Goal: Task Accomplishment & Management: Manage account settings

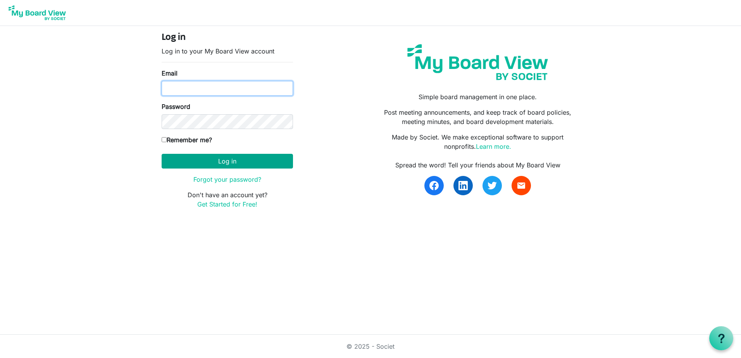
type input "Keith.gravis@ssf.org.uk"
click at [230, 162] on button "Log in" at bounding box center [227, 161] width 131 height 15
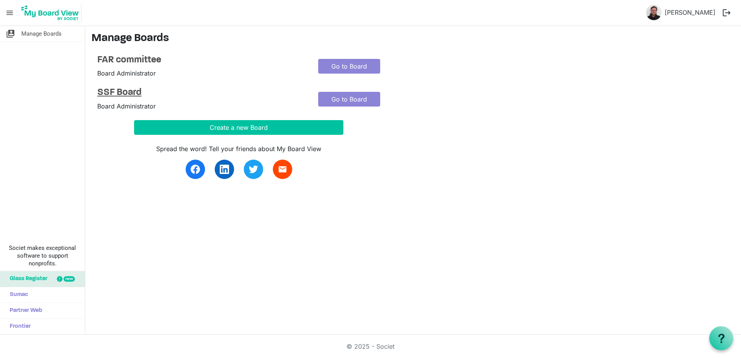
click at [138, 95] on h4 "SSF Board" at bounding box center [201, 92] width 209 height 11
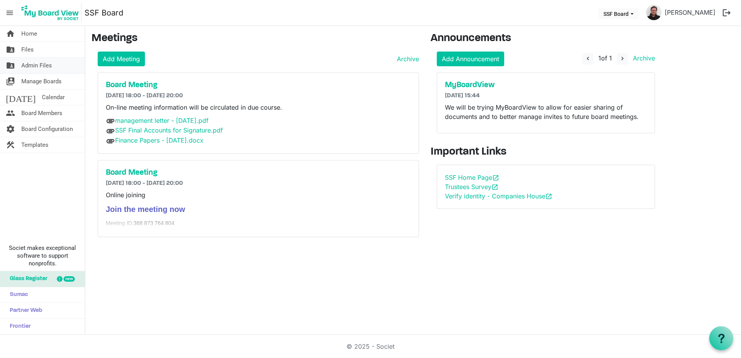
click at [52, 62] on span "Admin Files" at bounding box center [36, 65] width 31 height 15
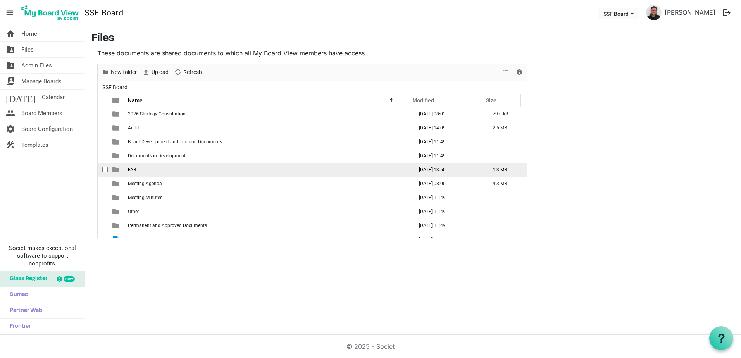
click at [132, 170] on span "FAR" at bounding box center [132, 169] width 8 height 5
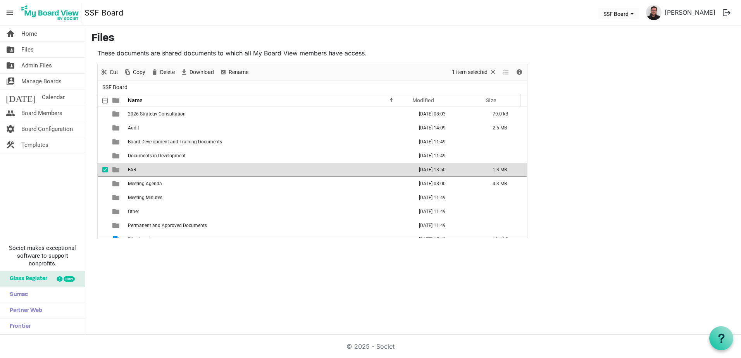
click at [131, 170] on span "FAR" at bounding box center [132, 169] width 8 height 5
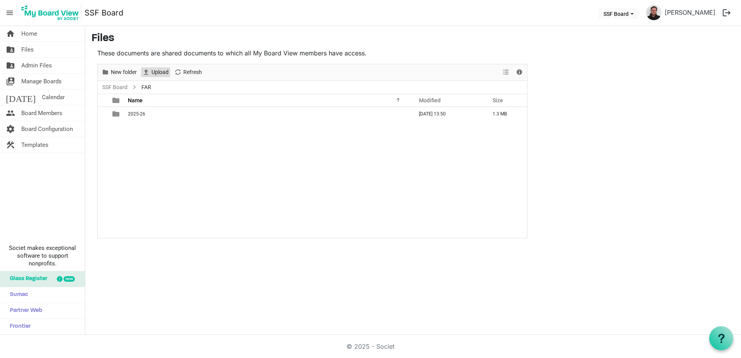
click at [151, 71] on button "Upload" at bounding box center [155, 72] width 29 height 10
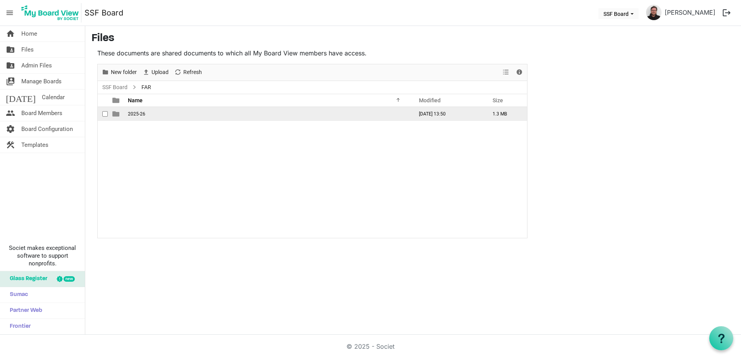
click at [133, 112] on span "2025-26" at bounding box center [136, 113] width 17 height 5
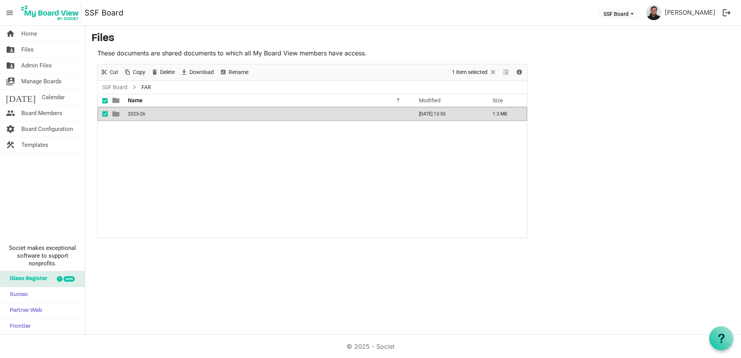
click at [133, 112] on span "2025-26" at bounding box center [136, 113] width 17 height 5
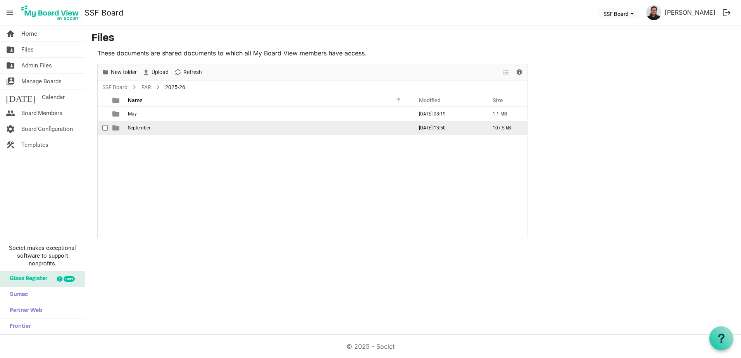
click at [139, 129] on span "September" at bounding box center [139, 127] width 22 height 5
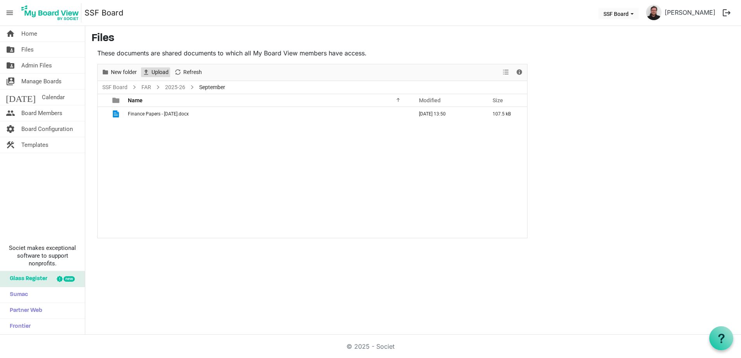
click at [157, 70] on span "Upload" at bounding box center [160, 72] width 19 height 10
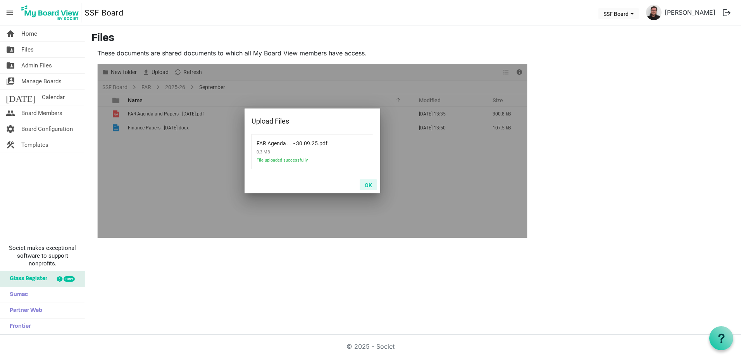
click at [370, 186] on button "OK" at bounding box center [368, 184] width 17 height 11
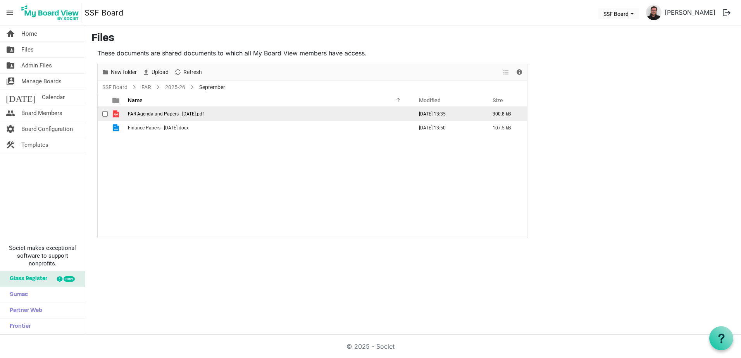
click at [167, 112] on span "FAR Agenda and Papers - 30.09.25.pdf" at bounding box center [166, 113] width 76 height 5
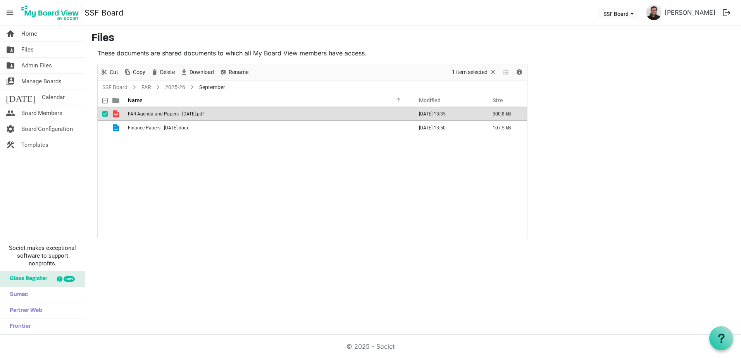
click at [147, 111] on span "FAR Agenda and Papers - 30.09.25.pdf" at bounding box center [166, 113] width 76 height 5
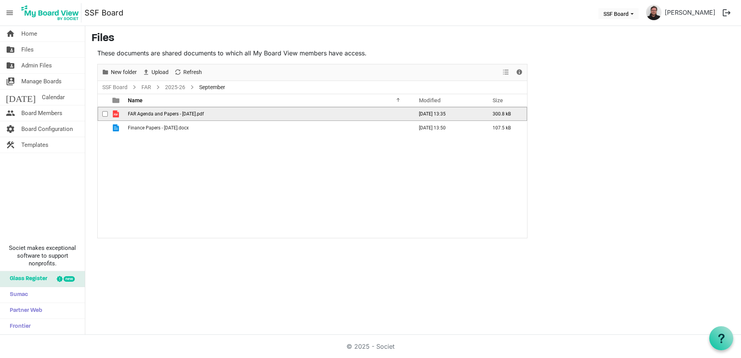
click at [147, 111] on span "FAR Agenda and Papers - 30.09.25.pdf" at bounding box center [166, 113] width 76 height 5
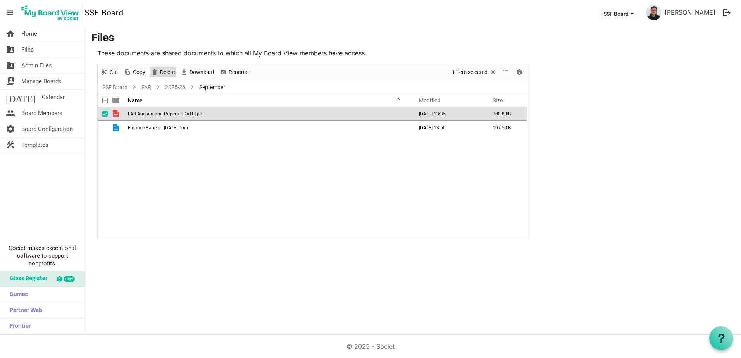
click at [165, 68] on span "Delete" at bounding box center [167, 72] width 16 height 10
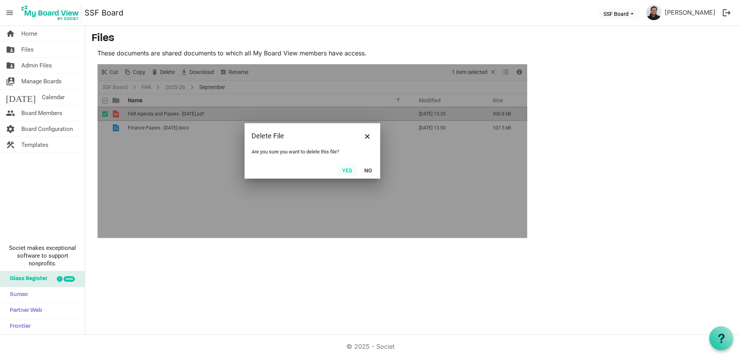
click at [350, 169] on button "Yes" at bounding box center [347, 170] width 20 height 11
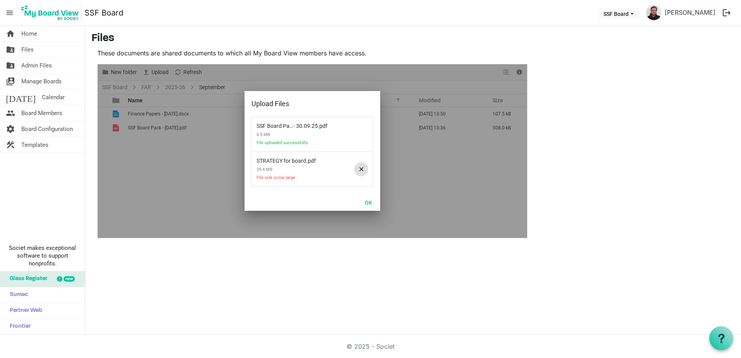
click at [364, 170] on span at bounding box center [361, 169] width 14 height 14
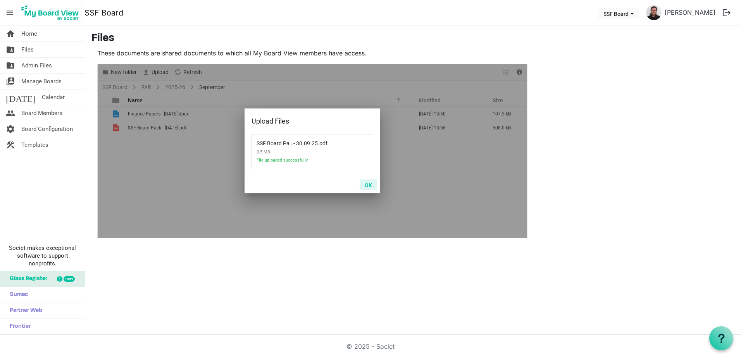
click at [367, 183] on button "OK" at bounding box center [368, 184] width 17 height 11
click at [362, 151] on span at bounding box center [361, 152] width 14 height 14
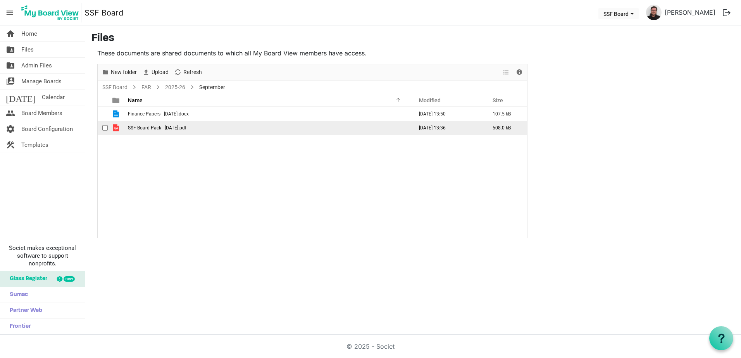
click at [163, 126] on span "SSF Board Pack - [DATE].pdf" at bounding box center [157, 127] width 59 height 5
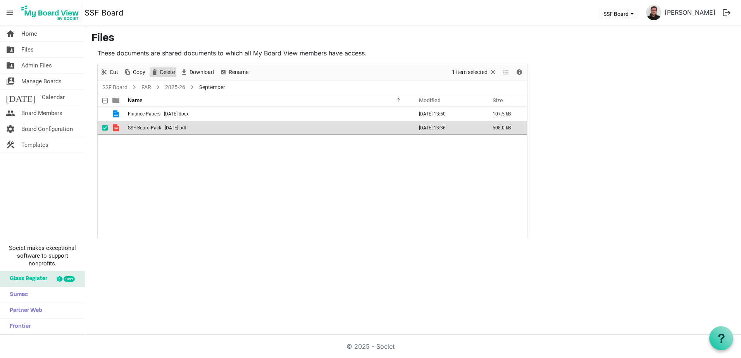
click at [171, 71] on span "Delete" at bounding box center [167, 72] width 16 height 10
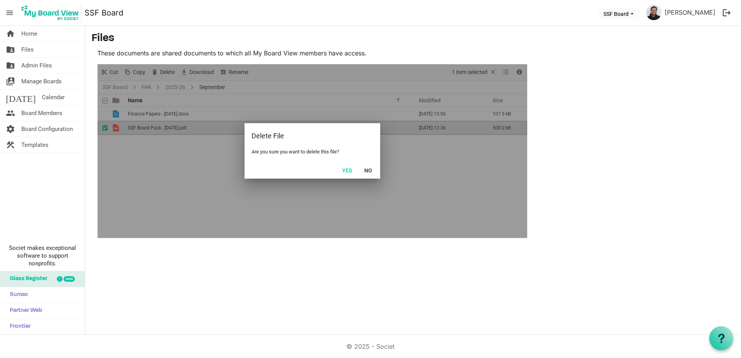
click at [346, 170] on button "Yes" at bounding box center [347, 170] width 20 height 11
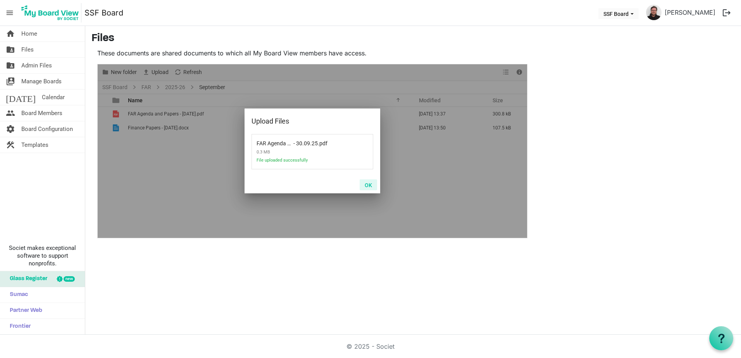
click at [367, 186] on button "OK" at bounding box center [368, 184] width 17 height 11
click at [372, 184] on button "OK" at bounding box center [368, 184] width 17 height 11
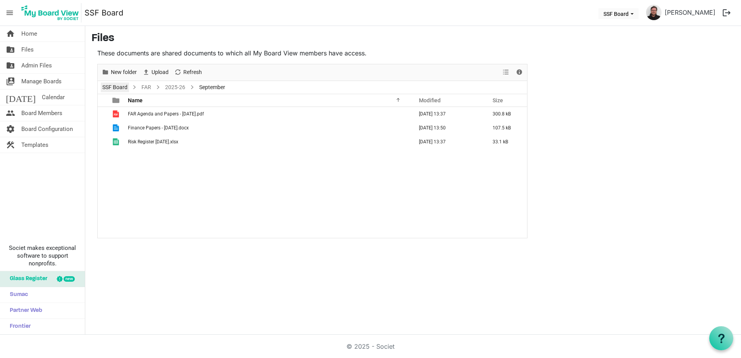
click at [128, 86] on link "SSF Board" at bounding box center [115, 88] width 28 height 10
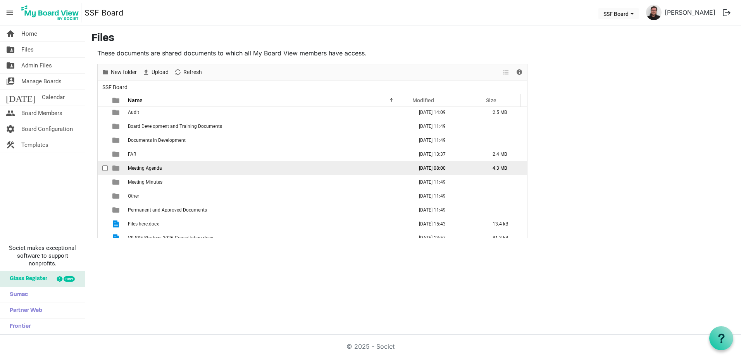
scroll to position [22, 0]
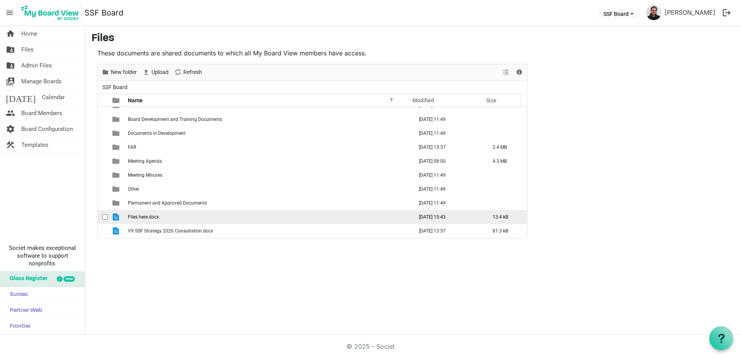
click at [143, 215] on span "Files here.docx" at bounding box center [143, 216] width 31 height 5
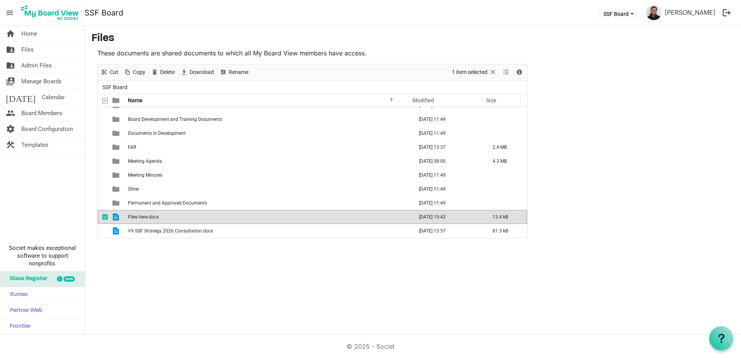
click at [143, 215] on span "Files here.docx" at bounding box center [143, 216] width 31 height 5
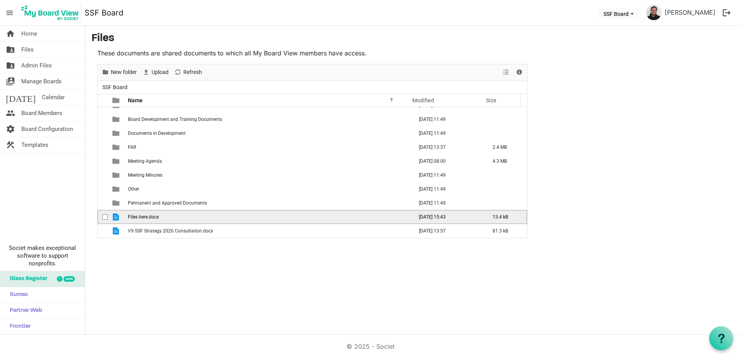
click at [143, 215] on span "Files here.docx" at bounding box center [143, 216] width 31 height 5
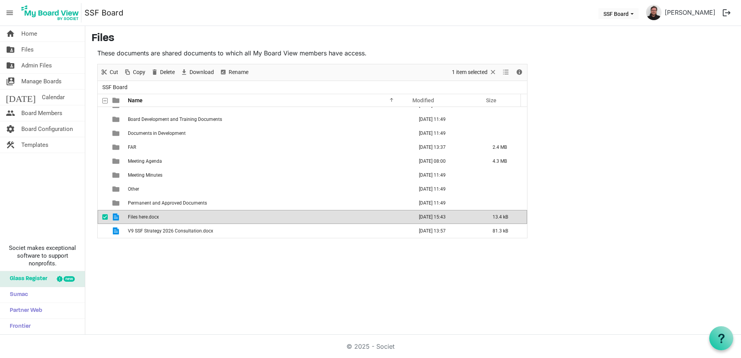
click at [143, 215] on span "Files here.docx" at bounding box center [143, 216] width 31 height 5
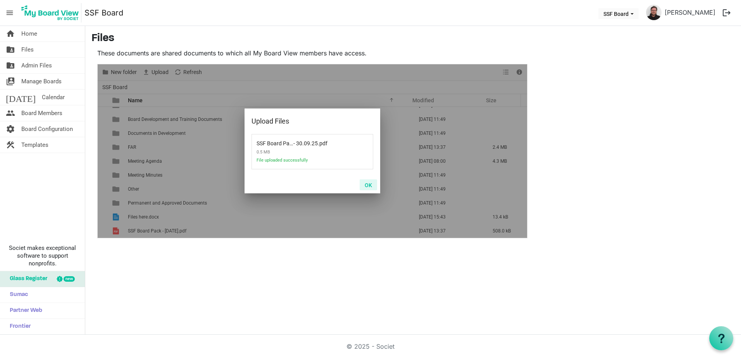
click at [365, 179] on button "OK" at bounding box center [368, 184] width 17 height 11
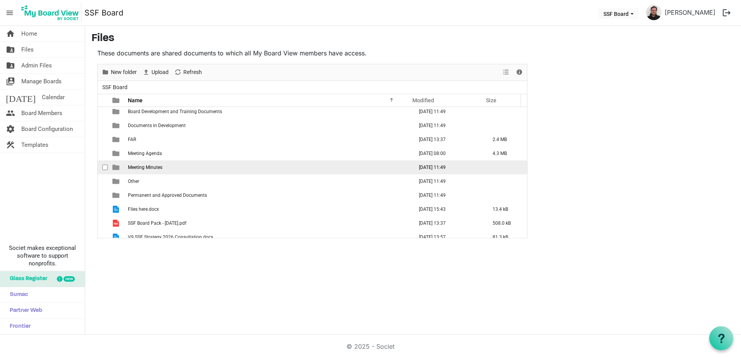
scroll to position [36, 0]
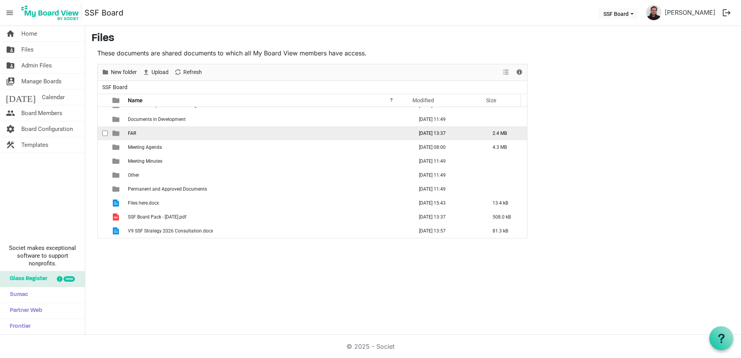
click at [126, 131] on td "FAR" at bounding box center [268, 133] width 285 height 14
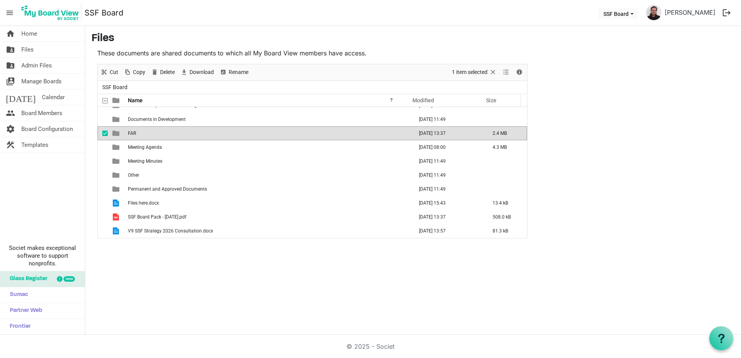
click at [126, 131] on td "FAR" at bounding box center [268, 133] width 285 height 14
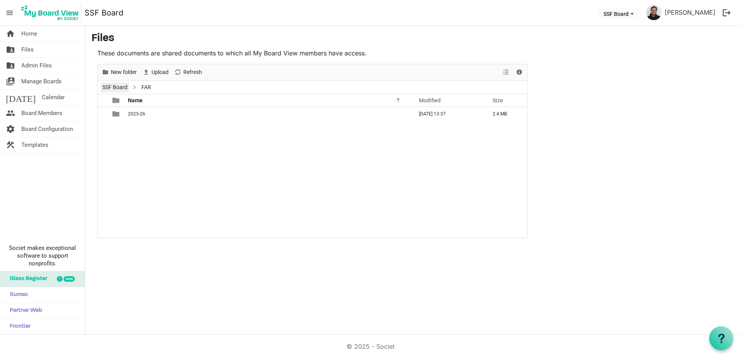
click at [114, 89] on link "SSF Board" at bounding box center [115, 88] width 28 height 10
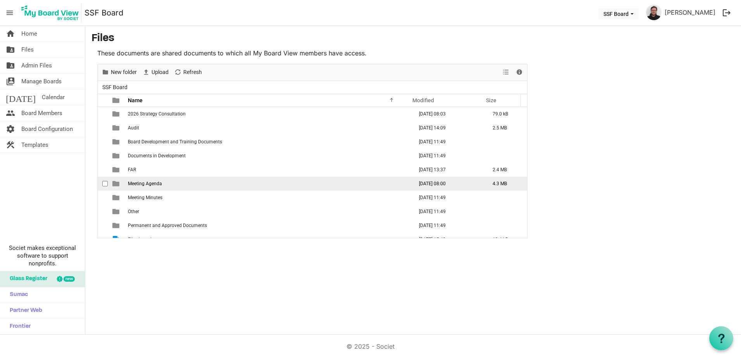
click at [160, 186] on span "Meeting Agenda" at bounding box center [145, 183] width 34 height 5
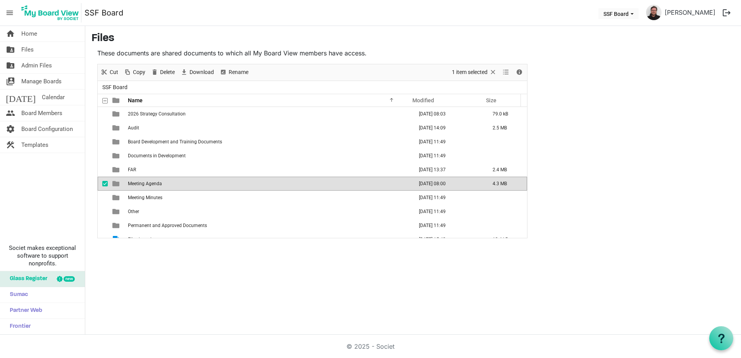
click at [158, 184] on span "Meeting Agenda" at bounding box center [145, 183] width 34 height 5
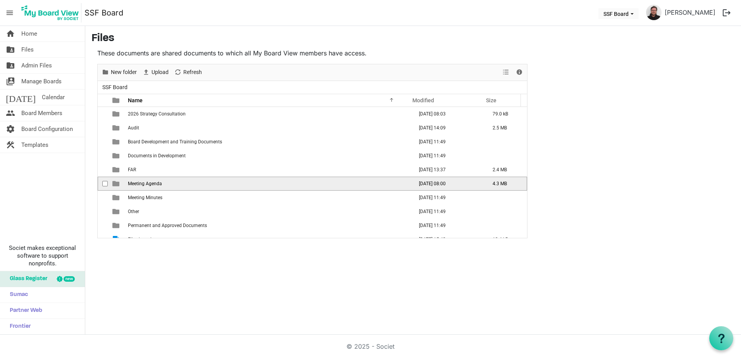
click at [158, 184] on span "Meeting Agenda" at bounding box center [145, 183] width 34 height 5
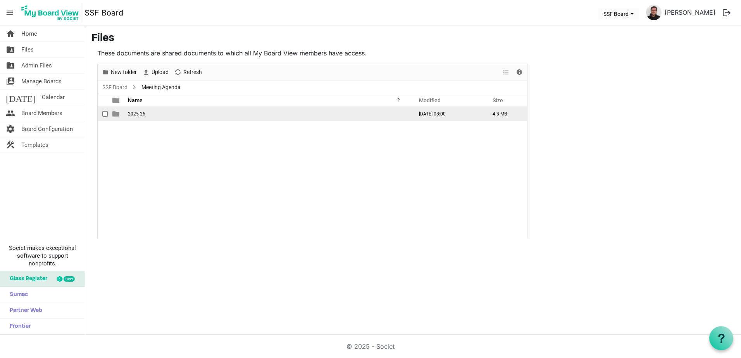
click at [140, 115] on span "2025-26" at bounding box center [136, 113] width 17 height 5
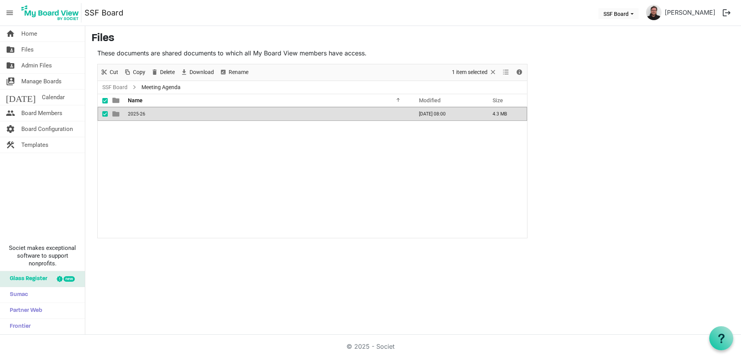
click at [140, 115] on span "2025-26" at bounding box center [136, 113] width 17 height 5
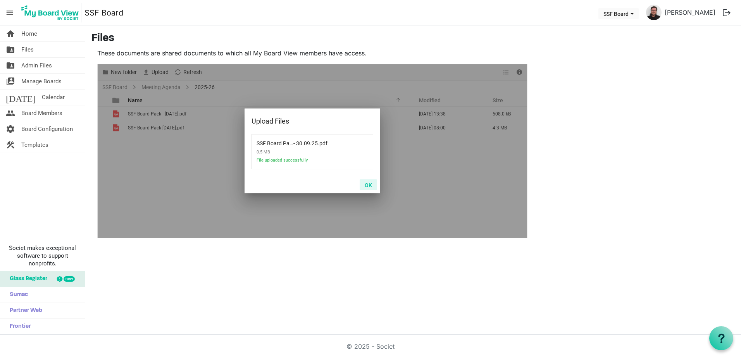
click at [368, 184] on button "OK" at bounding box center [368, 184] width 17 height 11
click at [370, 181] on button "OK" at bounding box center [368, 184] width 17 height 11
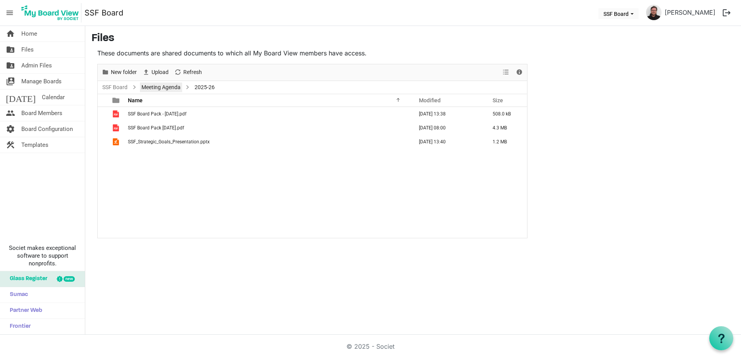
click at [160, 86] on link "Meeting Agenda" at bounding box center [161, 88] width 42 height 10
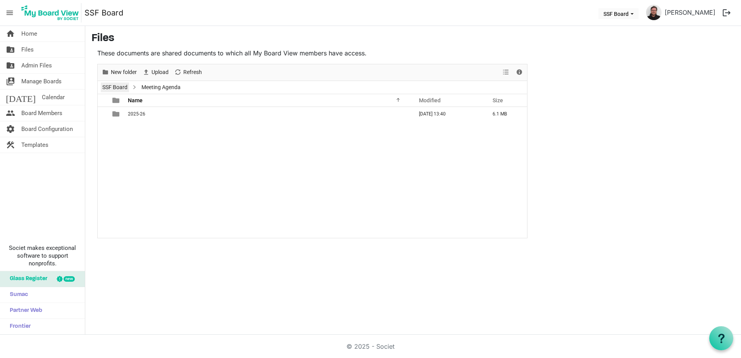
click at [123, 86] on link "SSF Board" at bounding box center [115, 88] width 28 height 10
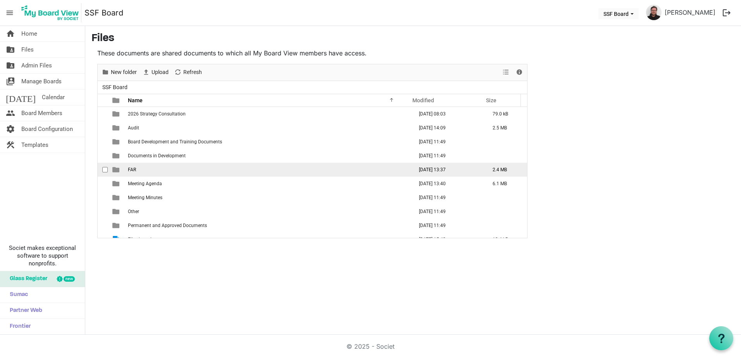
click at [135, 168] on span "FAR" at bounding box center [132, 169] width 8 height 5
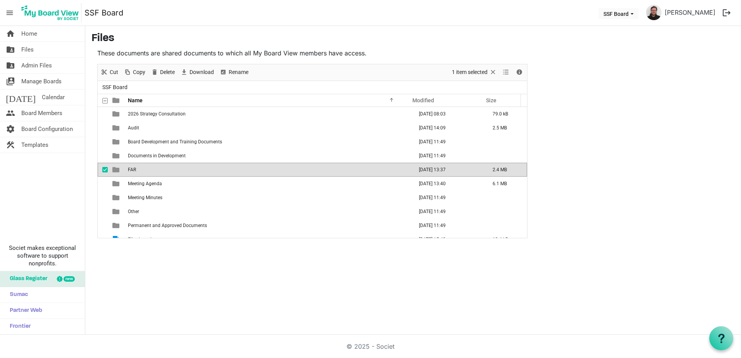
click at [126, 168] on td "FAR" at bounding box center [268, 170] width 285 height 14
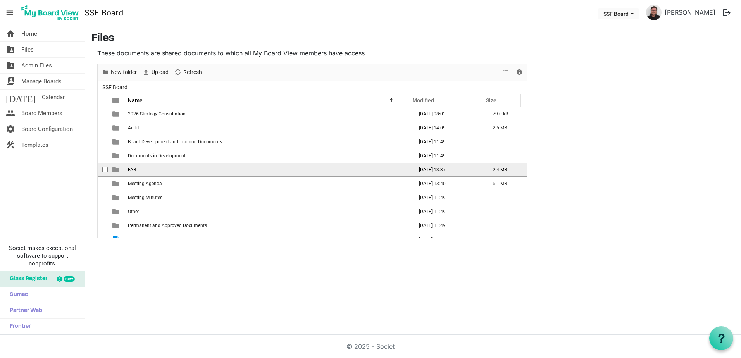
click at [126, 168] on td "FAR" at bounding box center [268, 170] width 285 height 14
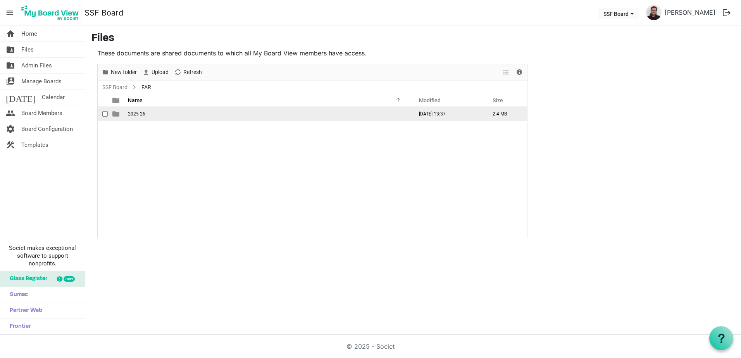
click at [143, 111] on span "2025-26" at bounding box center [136, 113] width 17 height 5
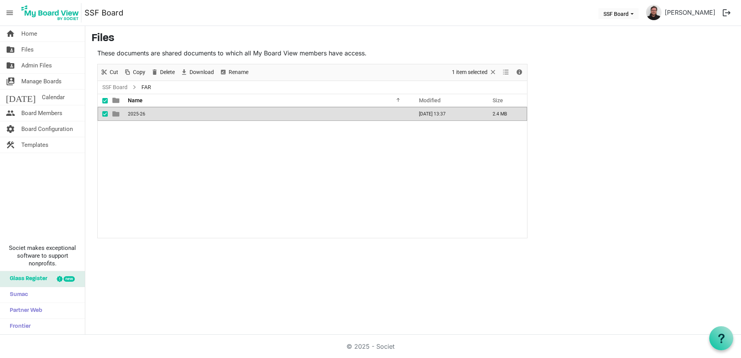
click at [142, 113] on span "2025-26" at bounding box center [136, 113] width 17 height 5
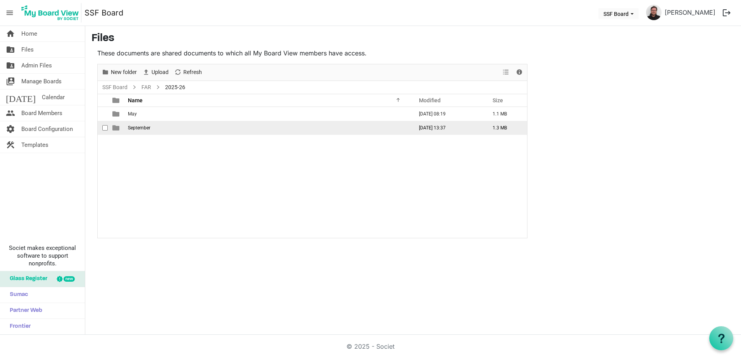
click at [146, 128] on span "September" at bounding box center [139, 127] width 22 height 5
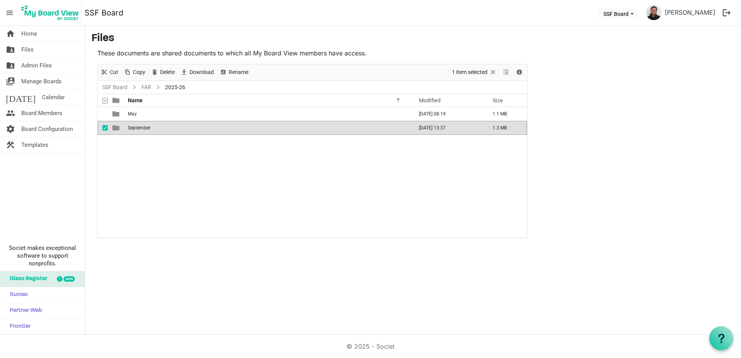
click at [146, 128] on span "September" at bounding box center [139, 127] width 22 height 5
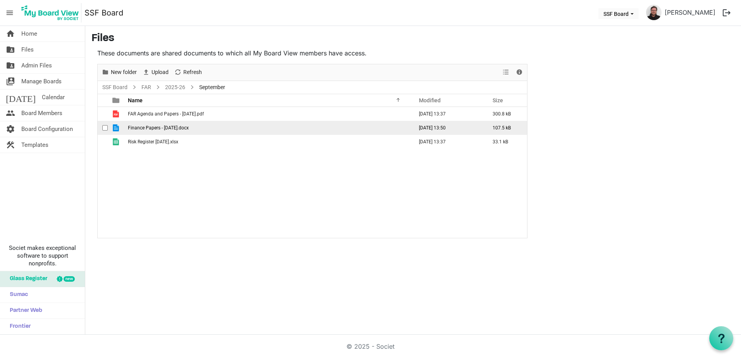
click at [104, 127] on span "checkbox" at bounding box center [104, 127] width 5 height 5
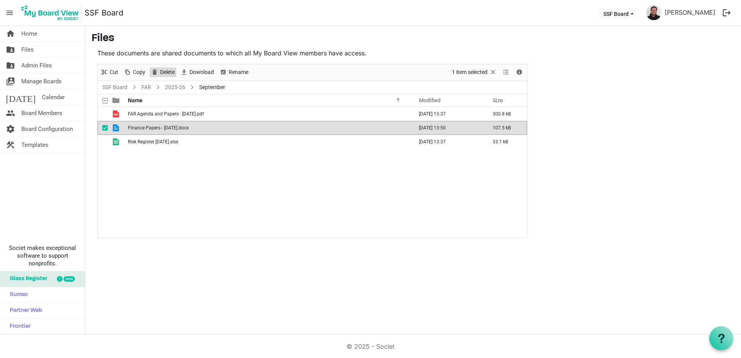
click at [163, 73] on span "Delete" at bounding box center [167, 72] width 16 height 10
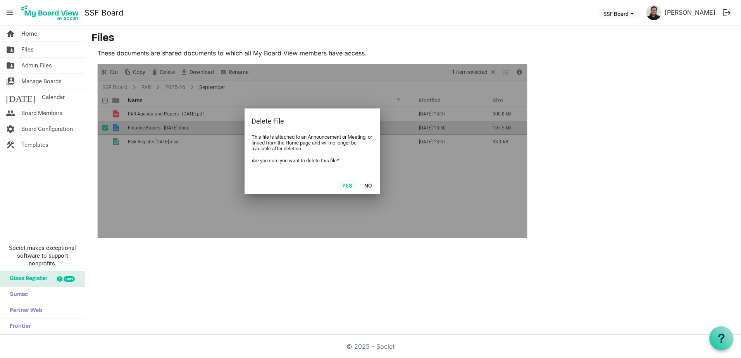
click at [344, 184] on button "Yes" at bounding box center [347, 185] width 20 height 11
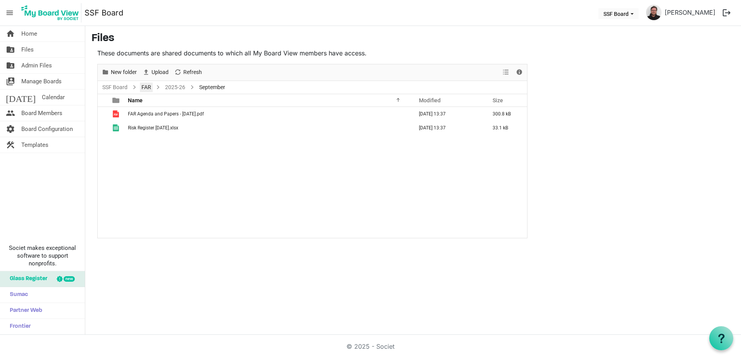
click at [129, 86] on li "FAR" at bounding box center [141, 87] width 24 height 10
click at [126, 86] on link "SSF Board" at bounding box center [115, 88] width 28 height 10
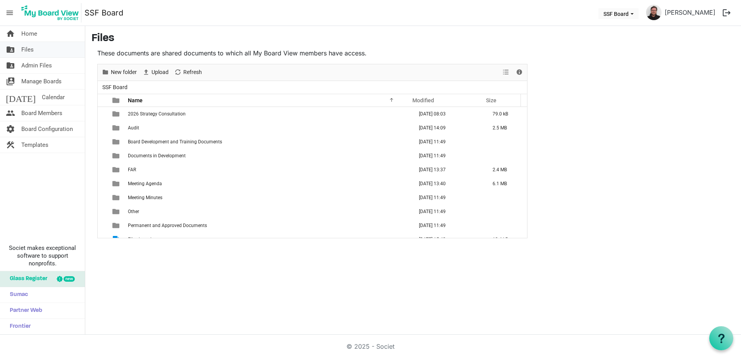
click at [45, 51] on link "folder_shared Files" at bounding box center [42, 49] width 85 height 15
click at [40, 32] on link "home Home" at bounding box center [42, 33] width 85 height 15
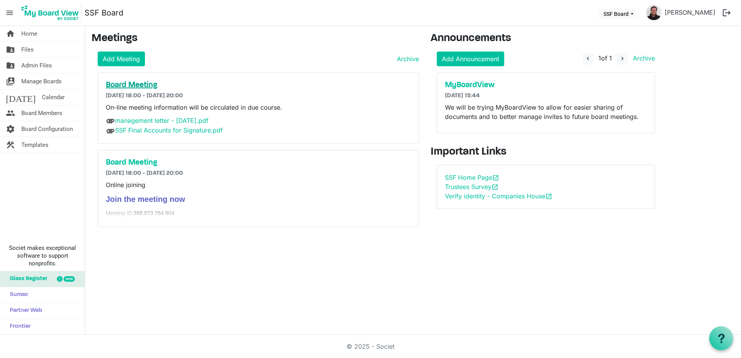
click at [154, 81] on h5 "Board Meeting" at bounding box center [258, 85] width 305 height 9
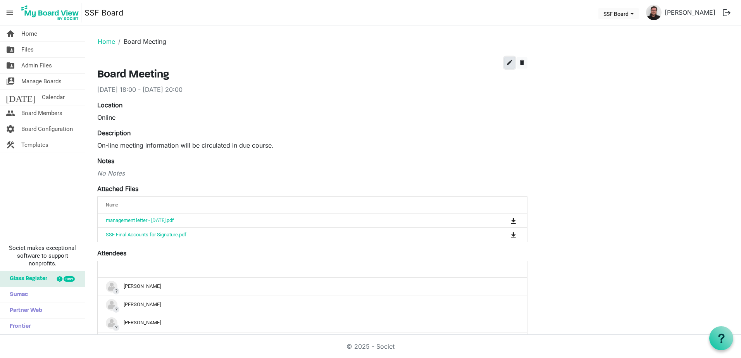
click at [510, 60] on span "edit" at bounding box center [509, 62] width 7 height 7
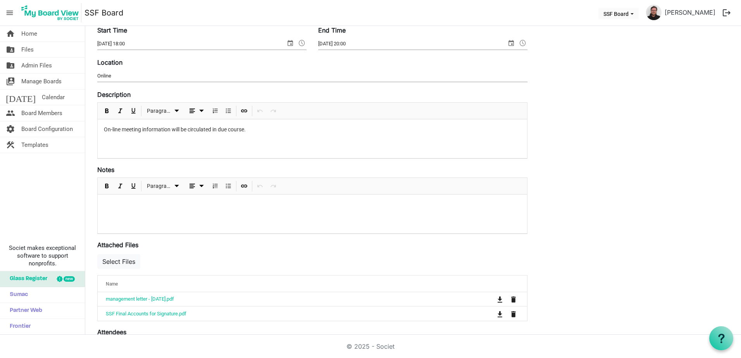
scroll to position [116, 0]
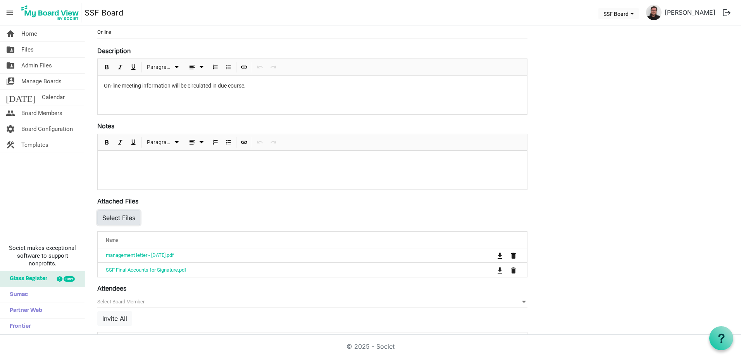
click at [122, 217] on button "Select Files" at bounding box center [118, 217] width 43 height 15
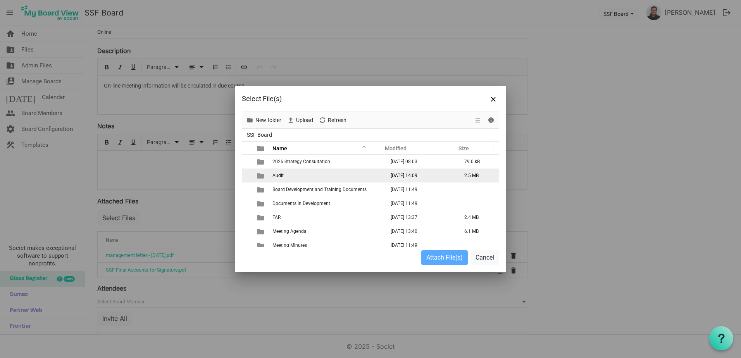
click at [282, 175] on span "Audit" at bounding box center [277, 175] width 11 height 5
click at [287, 176] on td "Audit" at bounding box center [326, 176] width 112 height 14
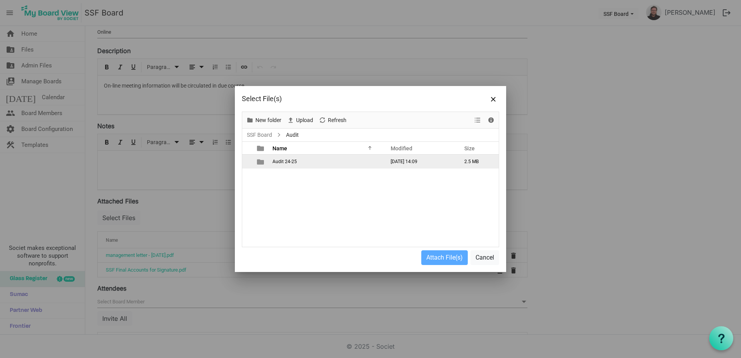
click at [289, 164] on span "Audit 24-25" at bounding box center [284, 161] width 24 height 5
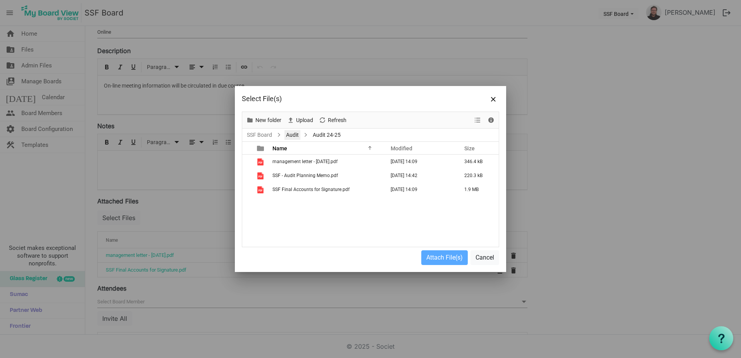
click at [293, 136] on link "Audit" at bounding box center [292, 135] width 16 height 10
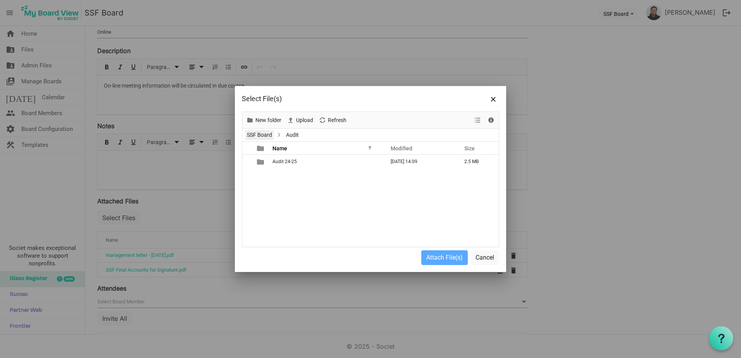
click at [267, 134] on link "SSF Board" at bounding box center [259, 135] width 28 height 10
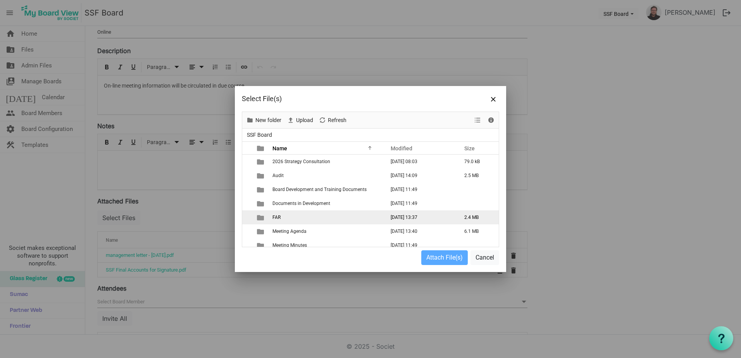
click at [277, 218] on span "FAR" at bounding box center [276, 217] width 8 height 5
click at [277, 217] on span "FAR" at bounding box center [276, 217] width 8 height 5
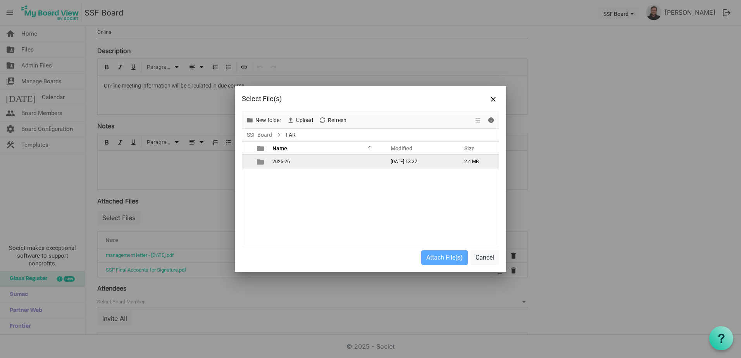
click at [291, 162] on td "2025-26" at bounding box center [326, 162] width 112 height 14
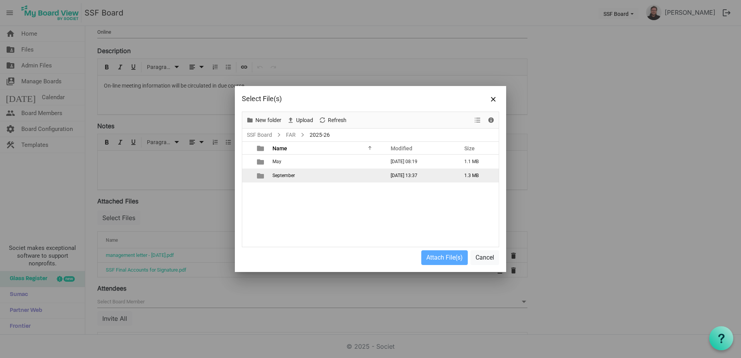
click at [290, 174] on span "September" at bounding box center [283, 175] width 22 height 5
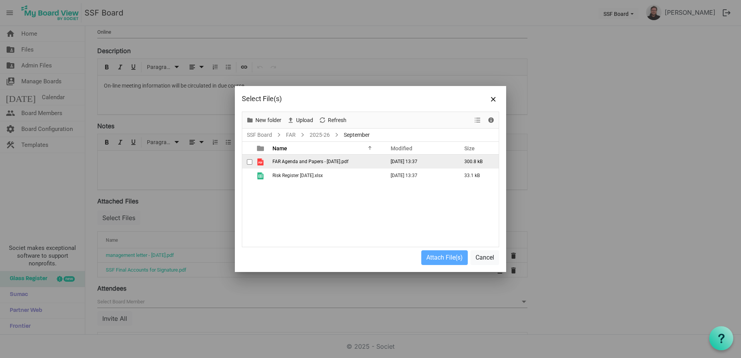
click at [250, 163] on span "checkbox" at bounding box center [249, 161] width 5 height 5
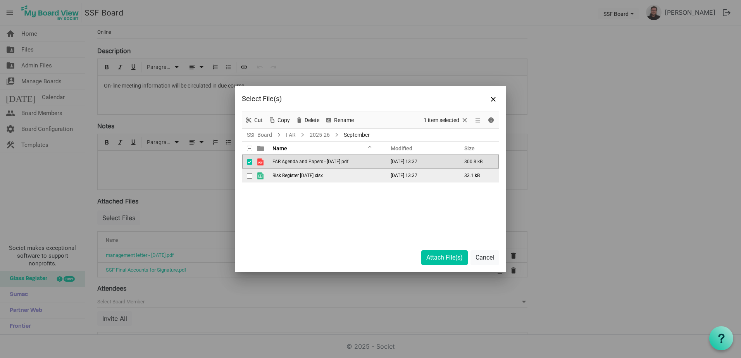
click at [251, 178] on span "checkbox" at bounding box center [249, 175] width 5 height 5
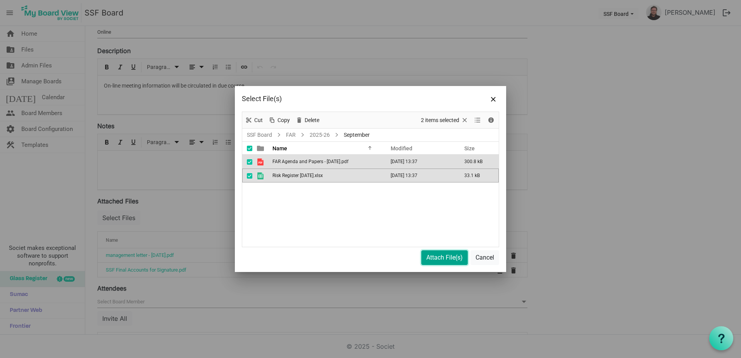
click at [455, 252] on button "Attach File(s)" at bounding box center [444, 257] width 46 height 15
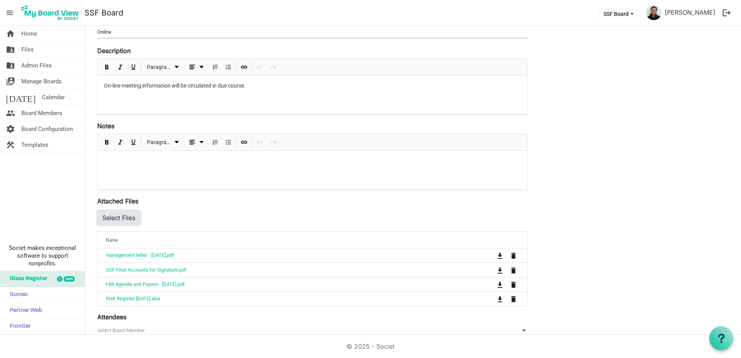
click at [125, 219] on button "Select Files" at bounding box center [118, 217] width 43 height 15
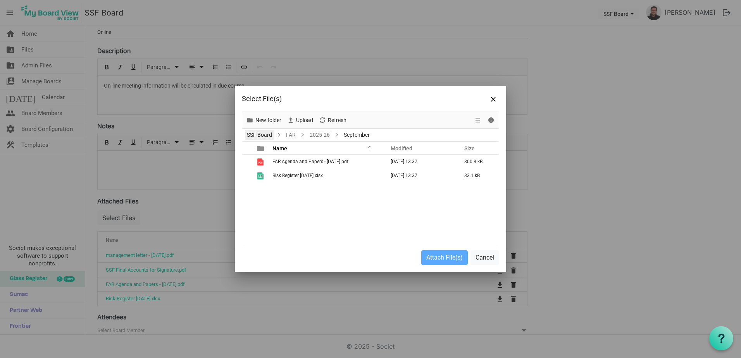
click at [272, 133] on link "SSF Board" at bounding box center [259, 135] width 28 height 10
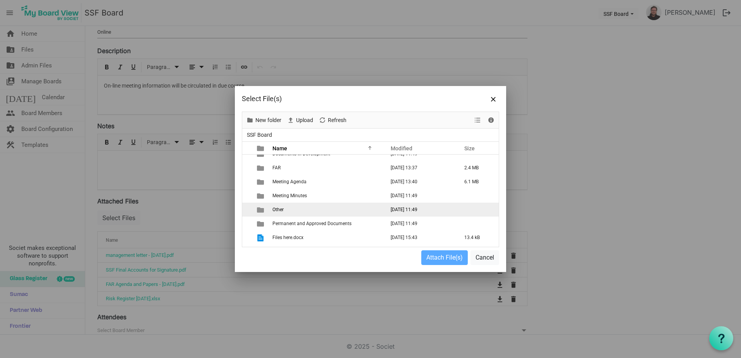
scroll to position [36, 0]
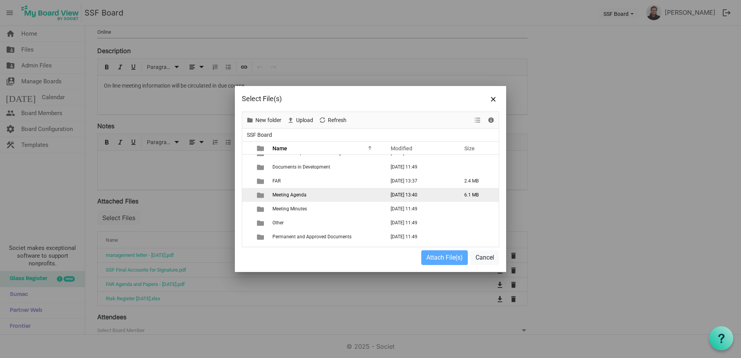
click at [296, 194] on span "Meeting Agenda" at bounding box center [289, 194] width 34 height 5
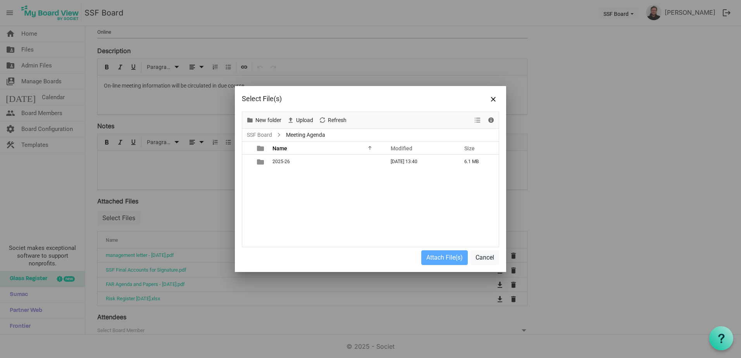
scroll to position [0, 0]
click at [281, 159] on span "2025-26" at bounding box center [280, 161] width 17 height 5
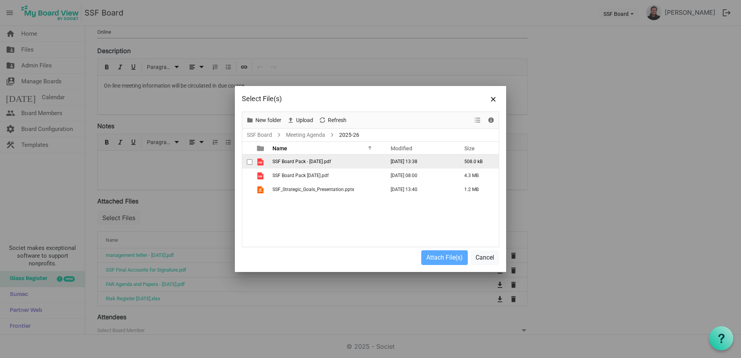
click at [248, 164] on span "checkbox" at bounding box center [249, 161] width 5 height 5
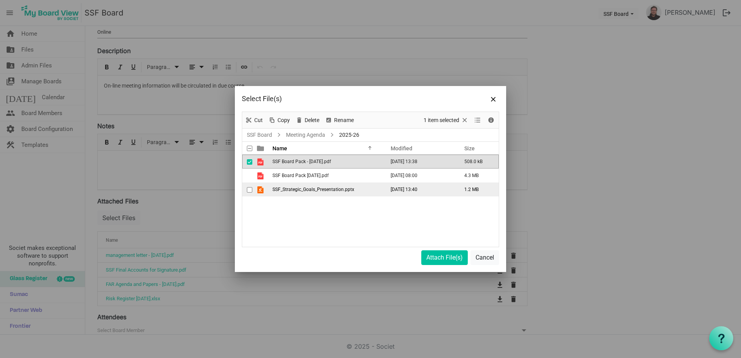
click at [254, 191] on div "checkbox" at bounding box center [251, 190] width 9 height 8
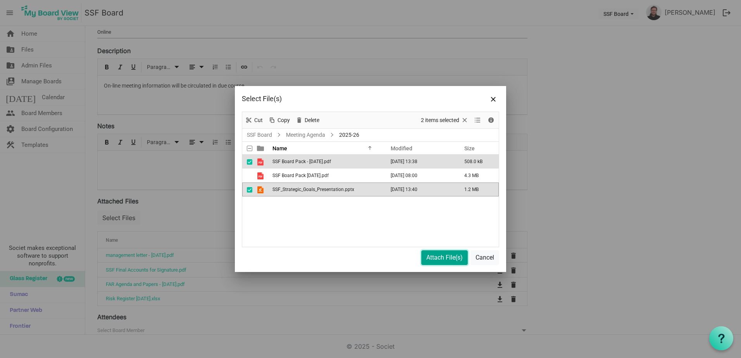
click at [438, 257] on button "Attach File(s)" at bounding box center [444, 257] width 46 height 15
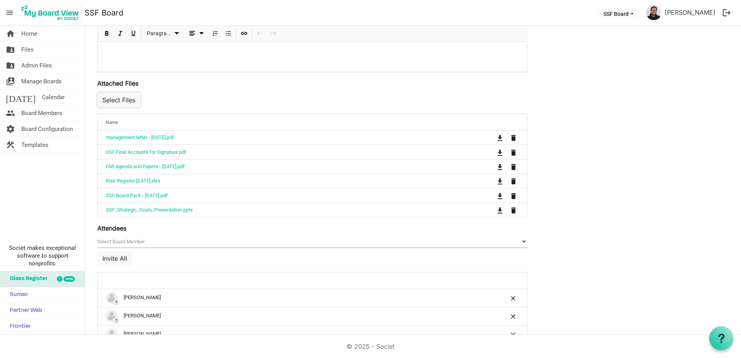
scroll to position [232, 0]
click at [117, 101] on button "Select Files" at bounding box center [118, 101] width 43 height 15
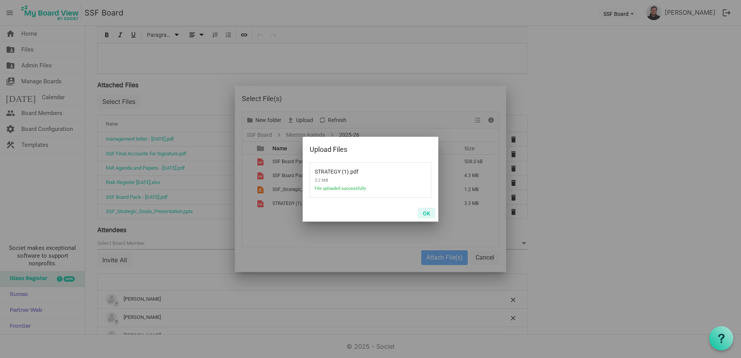
click at [428, 212] on button "OK" at bounding box center [426, 213] width 17 height 11
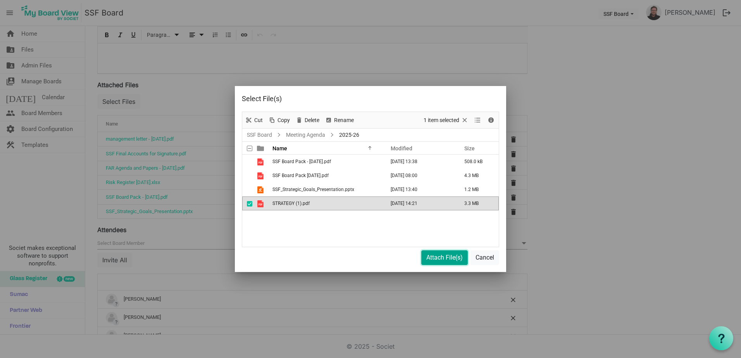
click at [441, 255] on button "Attach File(s)" at bounding box center [444, 257] width 46 height 15
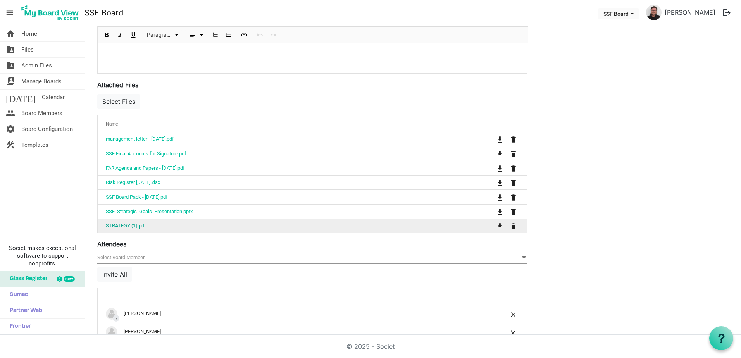
click at [142, 223] on link "STRATEGY (1).pdf" at bounding box center [126, 226] width 40 height 6
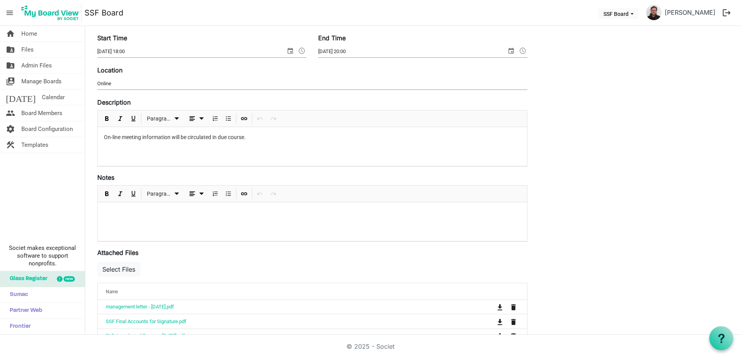
scroll to position [0, 0]
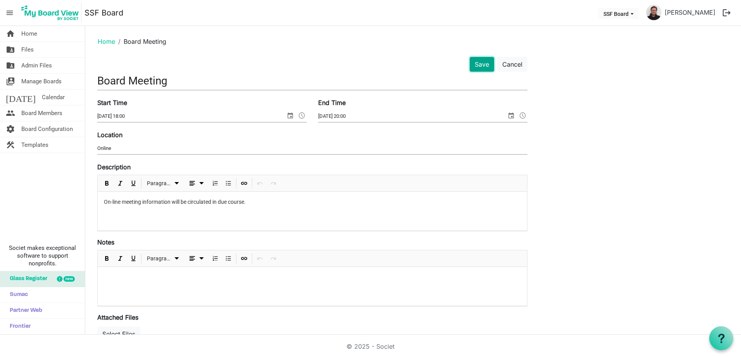
click at [484, 62] on button "Save" at bounding box center [482, 64] width 24 height 15
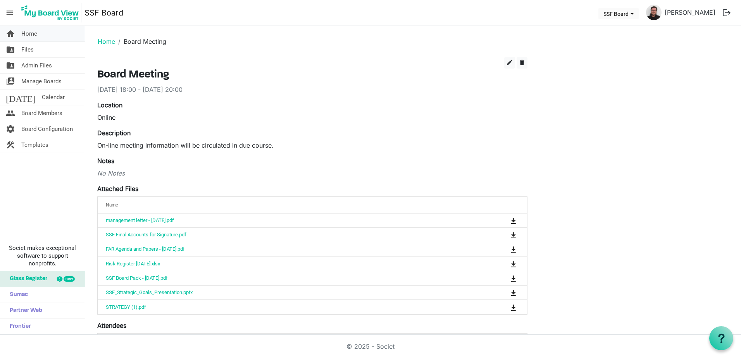
click at [35, 36] on span "Home" at bounding box center [29, 33] width 16 height 15
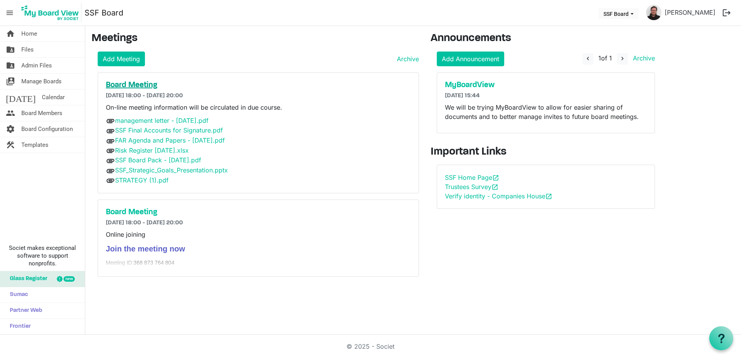
click at [145, 83] on h5 "Board Meeting" at bounding box center [258, 85] width 305 height 9
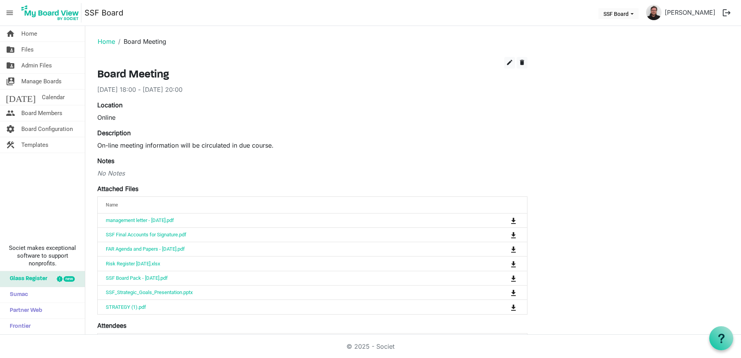
click at [111, 45] on link "Home" at bounding box center [106, 42] width 17 height 8
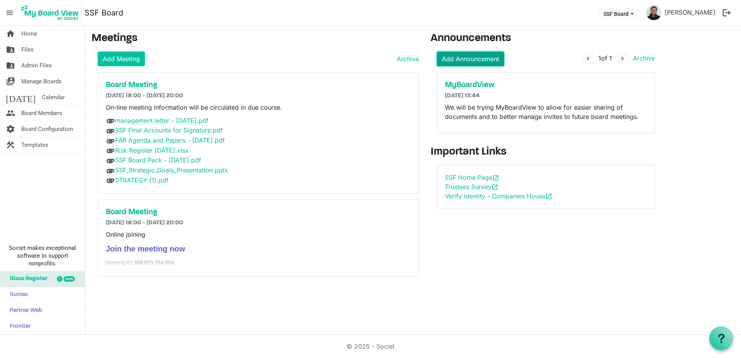
click at [484, 53] on link "Add Announcement" at bounding box center [470, 59] width 67 height 15
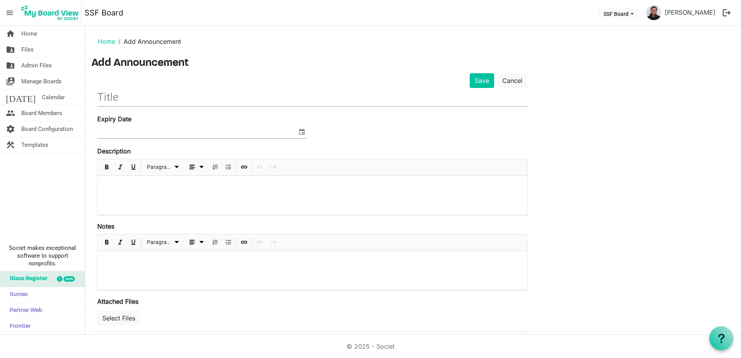
click at [157, 102] on input "text" at bounding box center [312, 97] width 430 height 18
click at [224, 95] on input "Board Meeting 30/" at bounding box center [312, 97] width 430 height 18
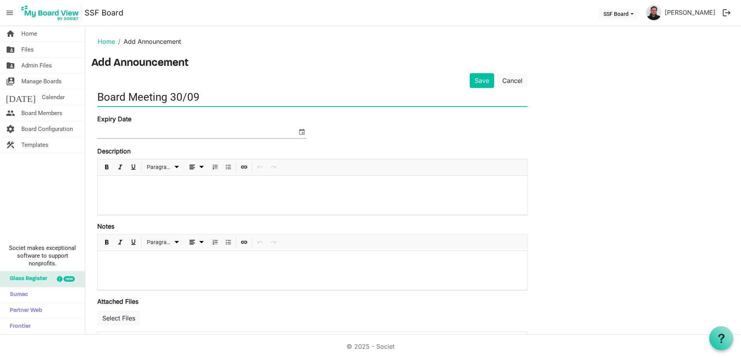
type input "Board Meeting 30/09"
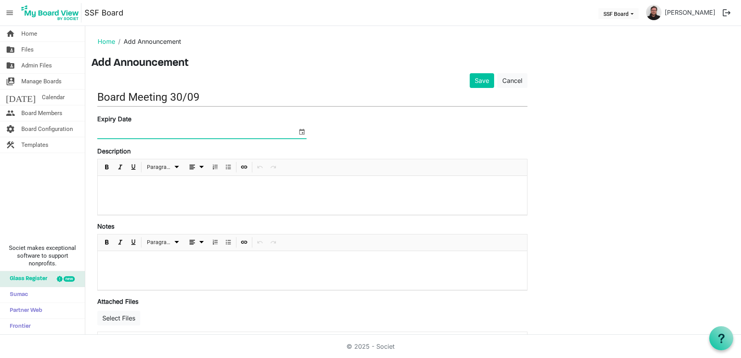
click at [183, 131] on input at bounding box center [197, 133] width 200 height 12
click at [300, 133] on span "select" at bounding box center [301, 132] width 9 height 10
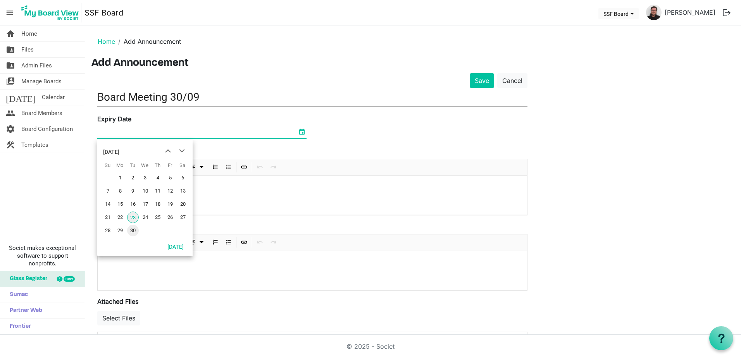
click at [133, 232] on span "30" at bounding box center [133, 231] width 12 height 12
type input "[DATE]"
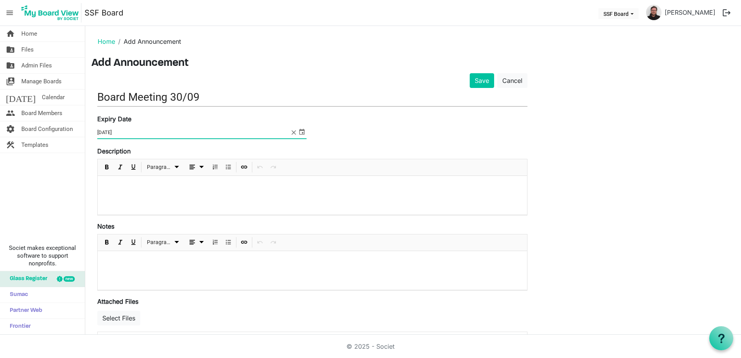
click at [149, 200] on div at bounding box center [312, 195] width 429 height 39
drag, startPoint x: 299, startPoint y: 140, endPoint x: 303, endPoint y: 132, distance: 9.2
click at [301, 136] on div "Expiry Date 30/09/2025" at bounding box center [312, 130] width 442 height 32
click at [303, 131] on span "select" at bounding box center [301, 132] width 9 height 10
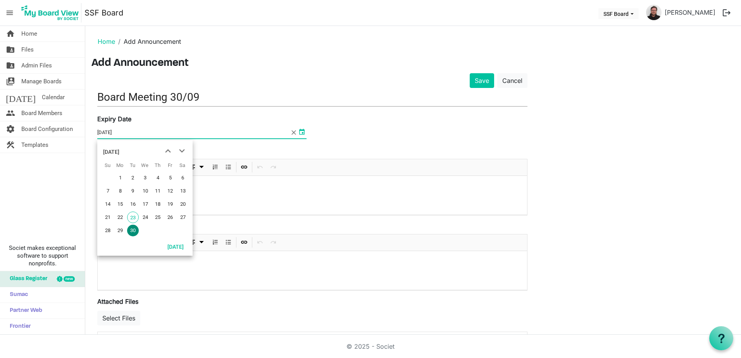
click at [239, 192] on div at bounding box center [312, 195] width 429 height 39
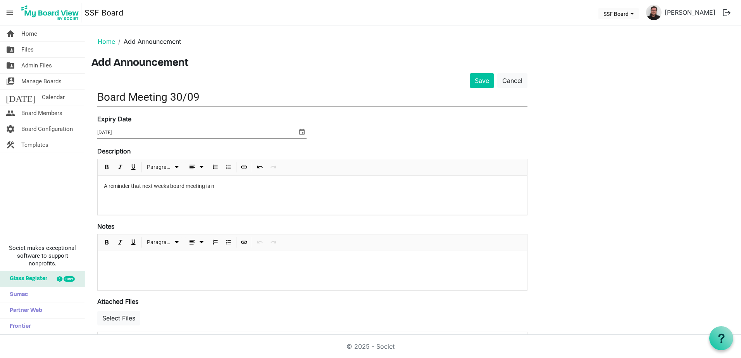
click at [223, 187] on p "A reminder that next weeks board meeting is n" at bounding box center [312, 186] width 417 height 8
drag, startPoint x: 269, startPoint y: 184, endPoint x: 272, endPoint y: 188, distance: 4.7
click at [270, 185] on p "A reminder that next weeks board meeting is online. You can find the relevant p…" at bounding box center [312, 186] width 417 height 8
click at [459, 188] on p "A reminder that next weeks board meeting is online. You can find the teams link…" at bounding box center [312, 186] width 417 height 8
drag, startPoint x: 260, startPoint y: 185, endPoint x: 304, endPoint y: 180, distance: 43.7
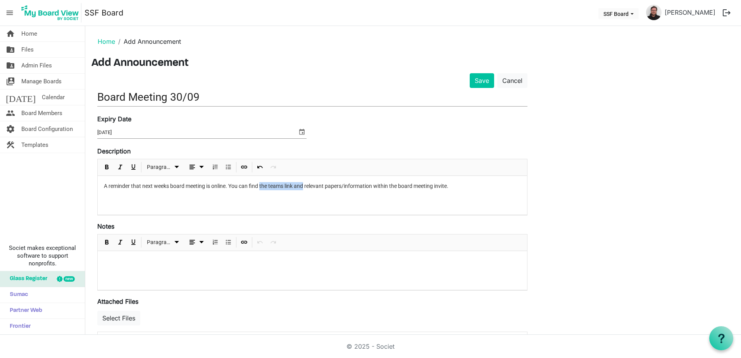
click at [304, 180] on div "A reminder that next weeks board meeting is online. You can find the teams link…" at bounding box center [312, 195] width 429 height 39
drag, startPoint x: 460, startPoint y: 190, endPoint x: 474, endPoint y: 183, distance: 15.6
click at [461, 190] on div "A reminder that next weeks board meeting is online. You can find the Teams invi…" at bounding box center [312, 195] width 429 height 39
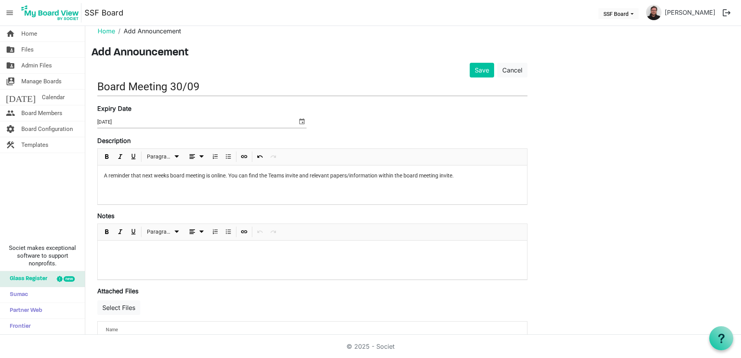
scroll to position [41, 0]
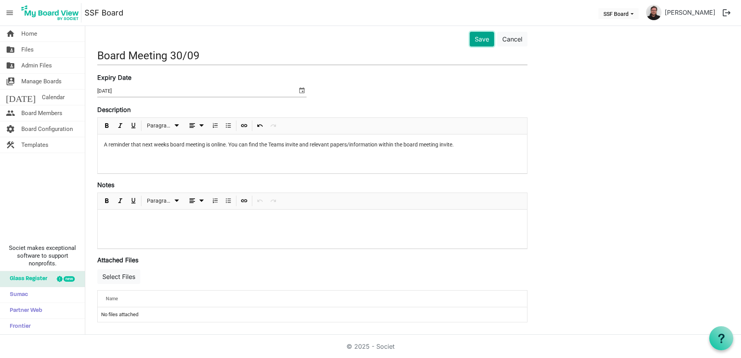
click at [478, 38] on button "Save" at bounding box center [482, 39] width 24 height 15
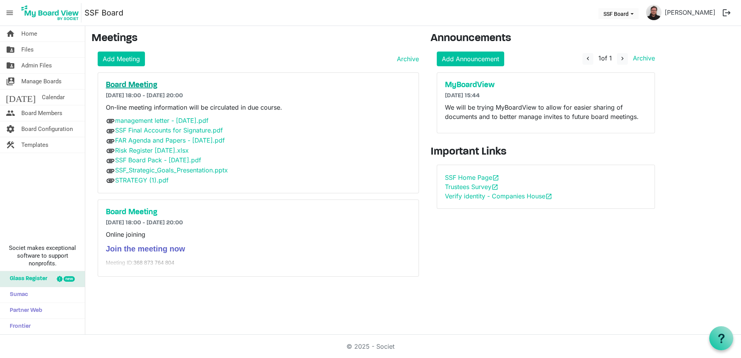
click at [136, 83] on h5 "Board Meeting" at bounding box center [258, 85] width 305 height 9
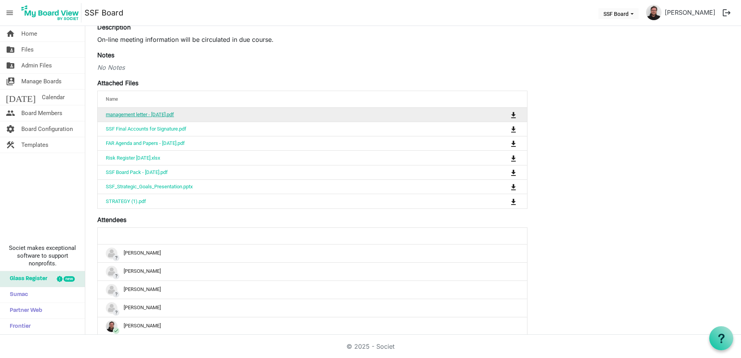
scroll to position [77, 0]
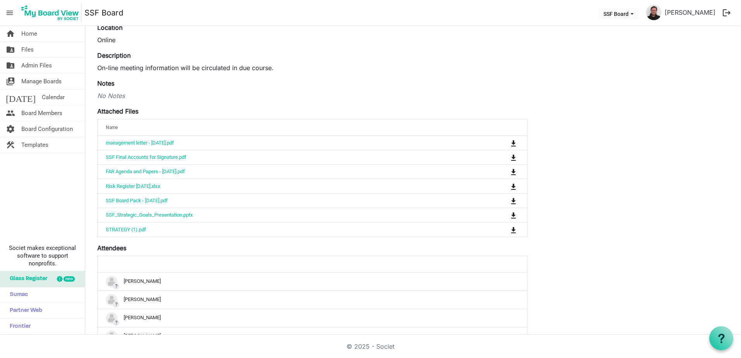
click at [152, 93] on div "No Notes" at bounding box center [312, 95] width 430 height 9
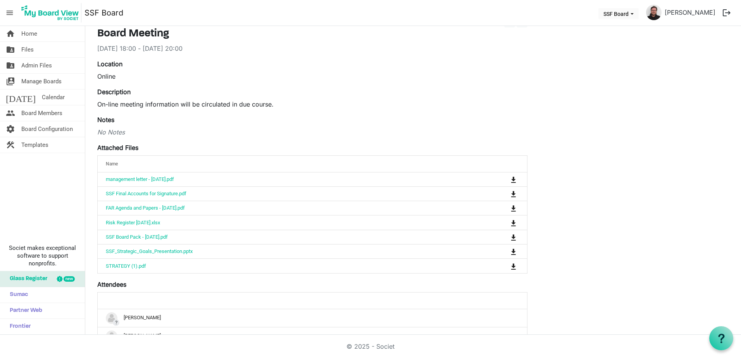
scroll to position [0, 0]
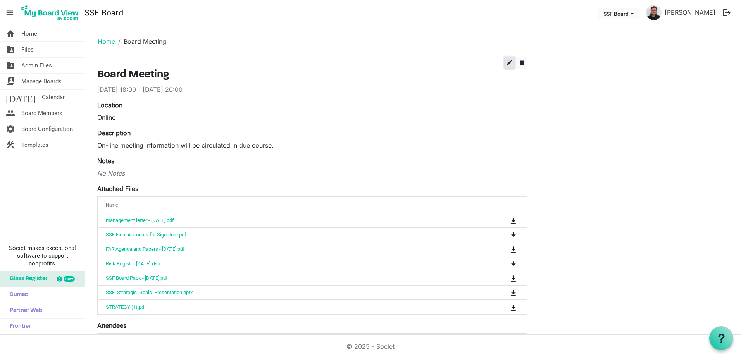
click at [509, 62] on span "edit" at bounding box center [509, 62] width 7 height 7
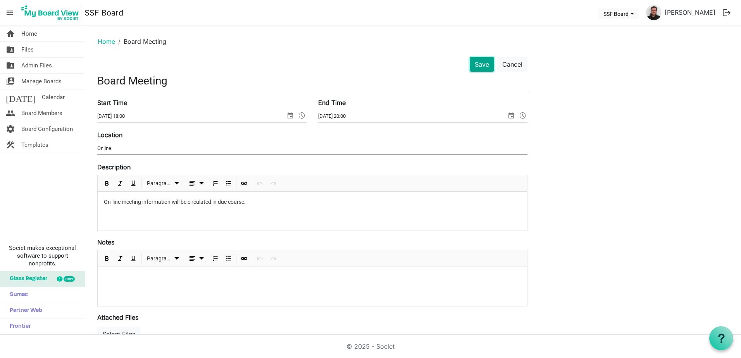
click at [478, 64] on button "Save" at bounding box center [482, 64] width 24 height 15
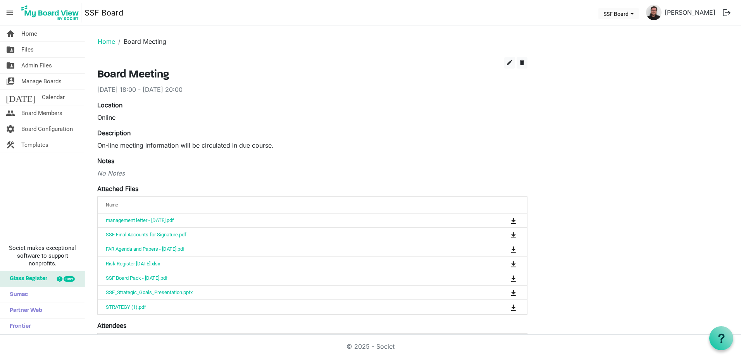
click at [515, 60] on div "edit delete" at bounding box center [312, 63] width 442 height 12
click at [512, 60] on span "edit" at bounding box center [509, 62] width 7 height 7
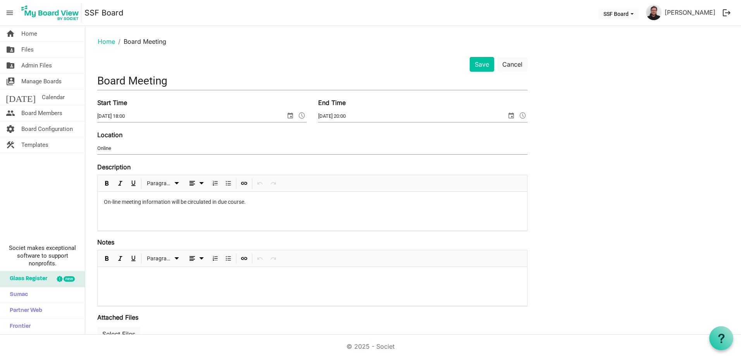
drag, startPoint x: 112, startPoint y: 200, endPoint x: 117, endPoint y: 202, distance: 5.9
click at [112, 199] on p "On-line meeting information will be circulated in due course." at bounding box center [312, 202] width 417 height 8
click at [477, 67] on button "Save" at bounding box center [482, 64] width 24 height 15
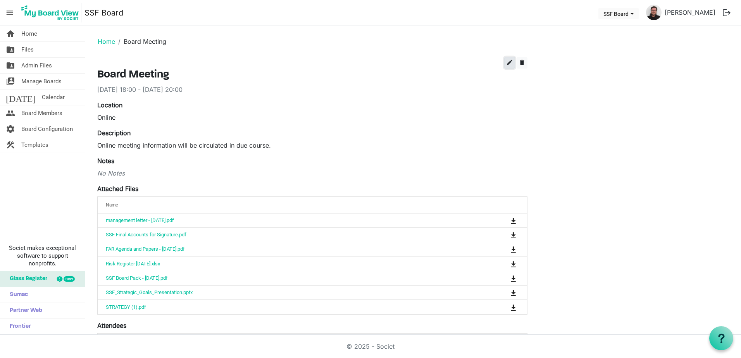
click at [512, 60] on span "edit" at bounding box center [509, 62] width 7 height 7
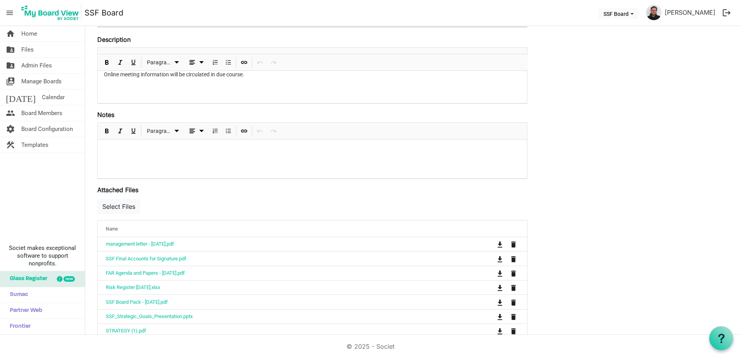
scroll to position [116, 0]
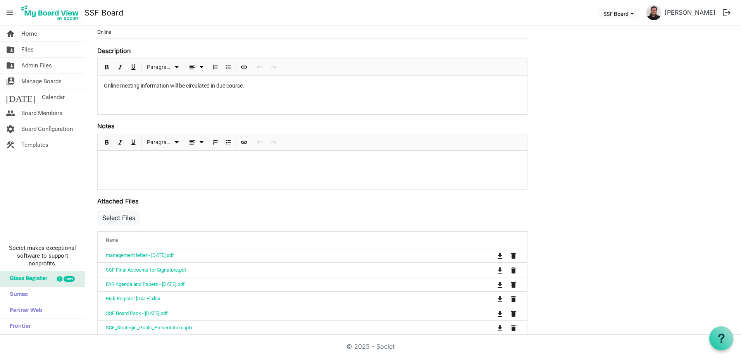
click at [121, 168] on div at bounding box center [312, 170] width 429 height 39
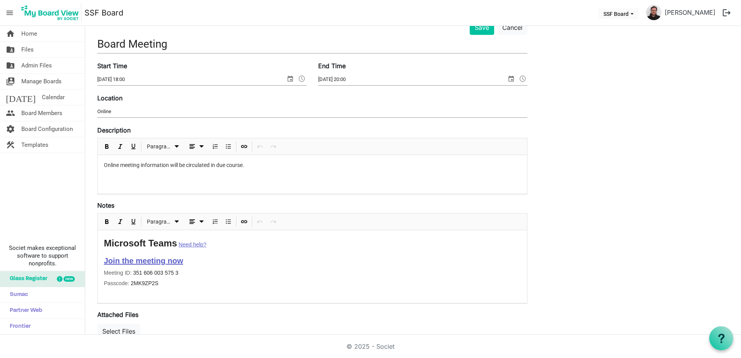
scroll to position [0, 0]
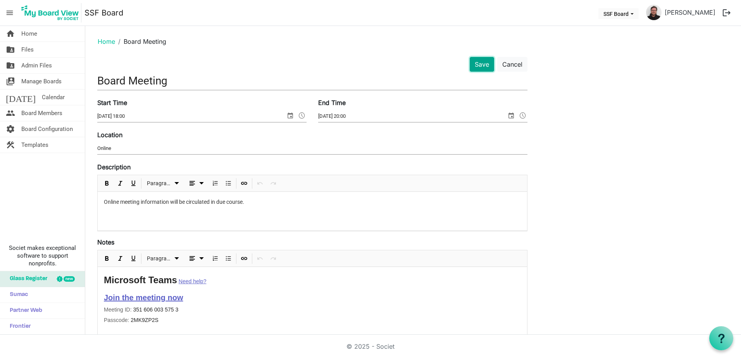
click at [484, 66] on button "Save" at bounding box center [482, 64] width 24 height 15
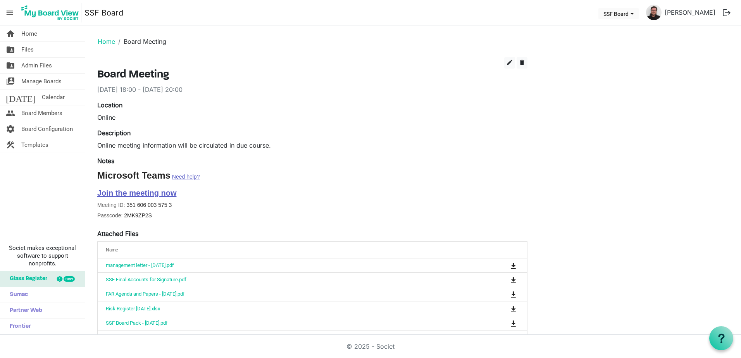
click at [43, 9] on img at bounding box center [50, 12] width 62 height 19
